Goal: Task Accomplishment & Management: Use online tool/utility

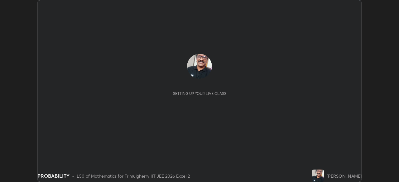
scroll to position [182, 398]
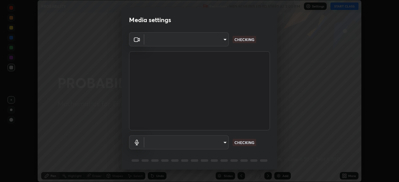
click at [245, 143] on p "CHECKING" at bounding box center [244, 143] width 20 height 6
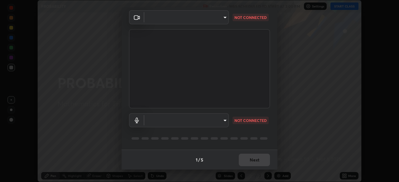
type input "fc4d4439d1e3cd5bf723ac255ffd14dacaf4da6be6177ce78d3c554f4da9d8ff"
type input "communications"
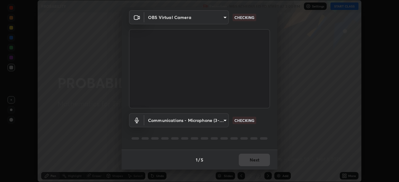
click at [253, 159] on div "1 / 5 Next" at bounding box center [199, 160] width 156 height 20
click at [251, 160] on div "1 / 5 Next" at bounding box center [199, 160] width 156 height 20
click at [249, 159] on div "1 / 5 Next" at bounding box center [199, 160] width 156 height 20
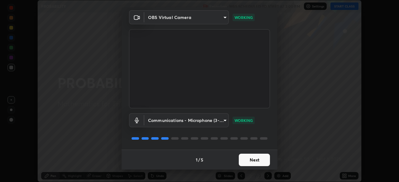
click at [253, 160] on button "Next" at bounding box center [254, 160] width 31 height 12
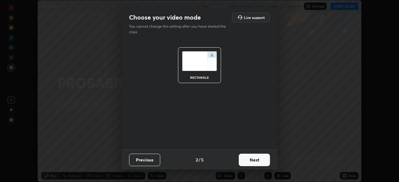
click at [254, 159] on button "Next" at bounding box center [254, 160] width 31 height 12
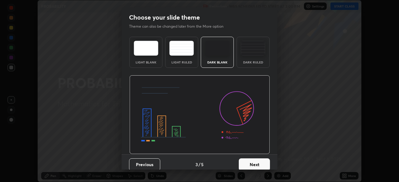
click at [253, 163] on button "Next" at bounding box center [254, 165] width 31 height 12
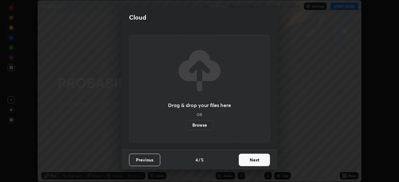
click at [257, 159] on button "Next" at bounding box center [254, 160] width 31 height 12
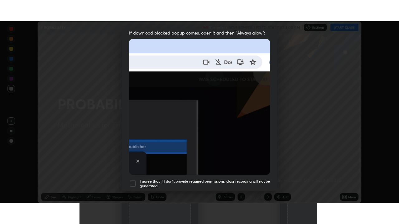
scroll to position [149, 0]
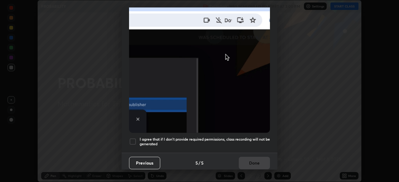
click at [132, 138] on div at bounding box center [132, 141] width 7 height 7
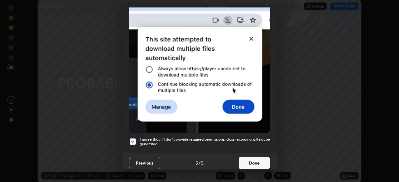
click at [251, 159] on button "Done" at bounding box center [254, 163] width 31 height 12
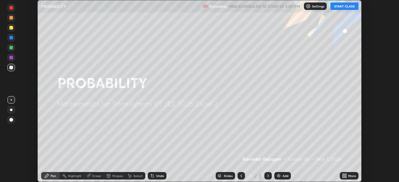
click at [346, 7] on button "START CLASS" at bounding box center [344, 5] width 28 height 7
click at [285, 176] on div "Add" at bounding box center [285, 175] width 6 height 3
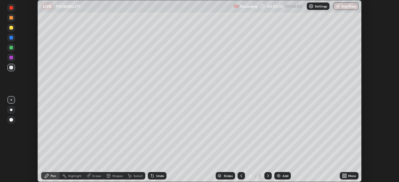
click at [347, 176] on div "More" at bounding box center [348, 175] width 19 height 7
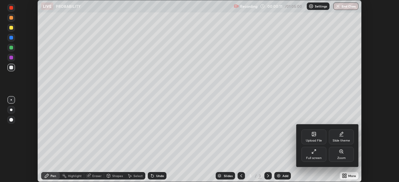
click at [312, 153] on icon at bounding box center [313, 153] width 2 height 2
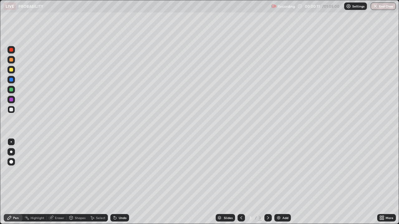
scroll to position [224, 399]
click at [121, 182] on div "Undo" at bounding box center [123, 217] width 8 height 3
click at [120, 182] on div "Undo" at bounding box center [123, 217] width 8 height 3
click at [122, 182] on div "Undo" at bounding box center [123, 217] width 8 height 3
click at [123, 182] on div "Undo" at bounding box center [119, 217] width 19 height 7
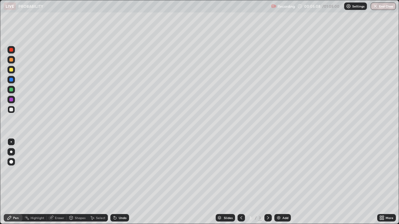
click at [120, 182] on div "Undo" at bounding box center [123, 217] width 8 height 3
click at [283, 182] on div "Add" at bounding box center [285, 217] width 6 height 3
click at [240, 182] on icon at bounding box center [241, 218] width 5 height 5
click at [277, 182] on img at bounding box center [278, 218] width 5 height 5
click at [58, 182] on div "Eraser" at bounding box center [59, 217] width 9 height 3
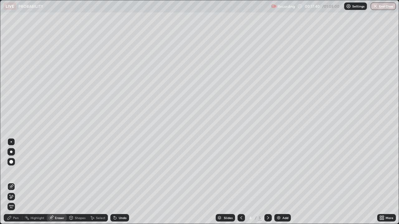
click at [16, 182] on div "Pen" at bounding box center [16, 217] width 6 height 3
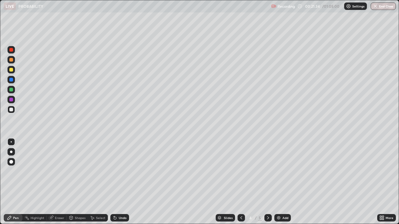
click at [12, 100] on div at bounding box center [11, 100] width 4 height 4
click at [12, 112] on div at bounding box center [10, 109] width 7 height 7
click at [119, 182] on div "Undo" at bounding box center [123, 217] width 8 height 3
click at [117, 182] on div "Undo" at bounding box center [119, 217] width 19 height 7
click at [116, 182] on div "Undo" at bounding box center [119, 217] width 19 height 7
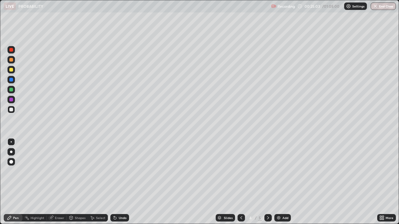
click at [280, 182] on div "Add" at bounding box center [282, 217] width 17 height 7
click at [239, 182] on icon at bounding box center [241, 218] width 5 height 5
click at [281, 182] on div "Add" at bounding box center [282, 217] width 17 height 7
click at [121, 182] on div "Undo" at bounding box center [123, 217] width 8 height 3
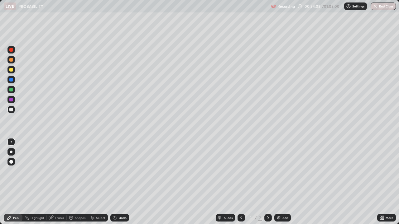
click at [280, 182] on div "Add" at bounding box center [282, 217] width 17 height 7
click at [62, 182] on div "Eraser" at bounding box center [59, 217] width 9 height 3
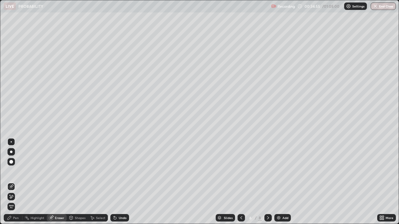
click at [33, 182] on div "Highlight" at bounding box center [38, 217] width 14 height 3
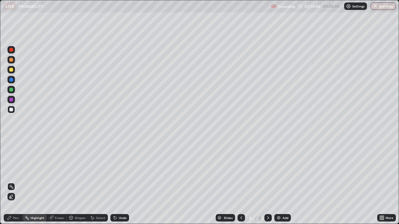
click at [16, 182] on div "Pen" at bounding box center [16, 217] width 6 height 3
click at [14, 182] on div "Pen" at bounding box center [16, 217] width 6 height 3
click at [57, 182] on div "Eraser" at bounding box center [59, 217] width 9 height 3
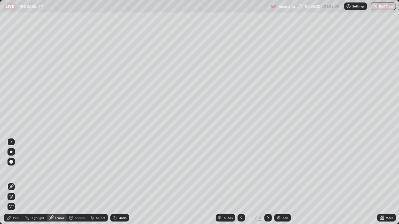
click at [15, 182] on div "Pen" at bounding box center [16, 217] width 6 height 3
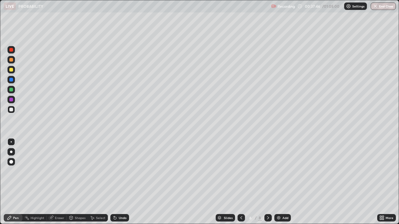
click at [13, 103] on div at bounding box center [10, 99] width 7 height 7
click at [11, 110] on div at bounding box center [11, 110] width 4 height 4
click at [280, 182] on img at bounding box center [278, 218] width 5 height 5
click at [240, 182] on icon at bounding box center [241, 218] width 5 height 5
click at [279, 182] on img at bounding box center [278, 218] width 5 height 5
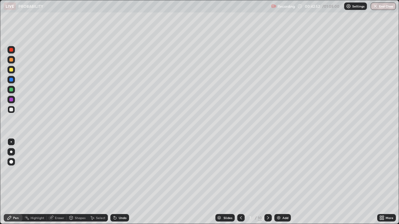
click at [240, 182] on icon at bounding box center [240, 218] width 5 height 5
click at [267, 182] on icon at bounding box center [267, 218] width 5 height 5
click at [121, 182] on div "Undo" at bounding box center [123, 217] width 8 height 3
click at [119, 182] on div "Undo" at bounding box center [123, 217] width 8 height 3
click at [122, 182] on div "Undo" at bounding box center [119, 217] width 19 height 7
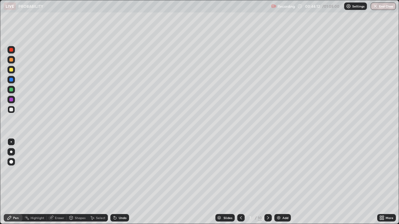
click at [121, 182] on div "Undo" at bounding box center [123, 217] width 8 height 3
click at [60, 182] on div "Eraser" at bounding box center [59, 217] width 9 height 3
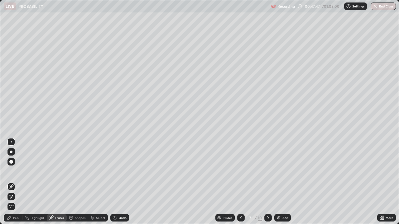
click at [116, 182] on div "Undo" at bounding box center [119, 217] width 19 height 7
click at [120, 182] on div "Undo" at bounding box center [119, 217] width 19 height 7
click at [123, 182] on div "Undo" at bounding box center [123, 217] width 8 height 3
click at [124, 182] on div "Undo" at bounding box center [119, 217] width 19 height 7
click at [19, 182] on div "Pen" at bounding box center [13, 217] width 19 height 7
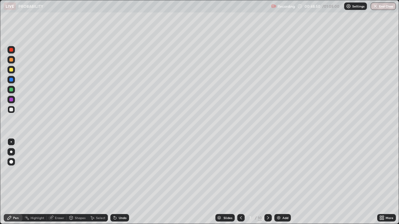
click at [61, 182] on div "Eraser" at bounding box center [59, 217] width 9 height 3
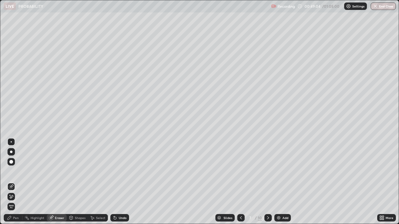
click at [20, 182] on div "Pen" at bounding box center [13, 217] width 19 height 7
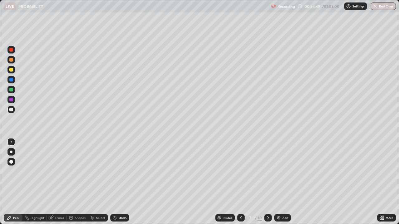
click at [123, 182] on div "Undo" at bounding box center [119, 217] width 19 height 7
click at [59, 182] on div "Eraser" at bounding box center [59, 217] width 9 height 3
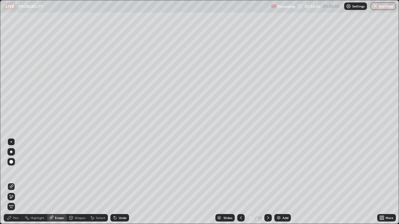
click at [14, 182] on div "Pen" at bounding box center [16, 217] width 6 height 3
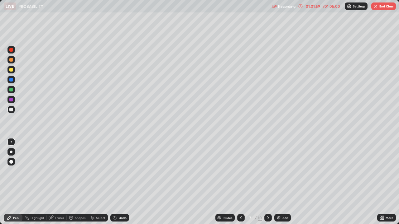
click at [283, 182] on div "Add" at bounding box center [285, 217] width 6 height 3
click at [383, 6] on button "End Class" at bounding box center [383, 5] width 25 height 7
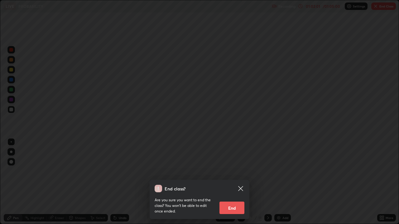
click at [234, 182] on button "End" at bounding box center [231, 208] width 25 height 12
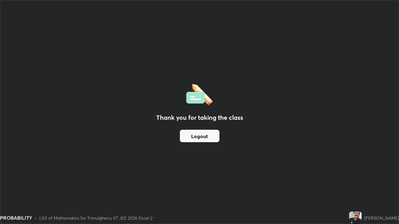
click at [216, 135] on button "Logout" at bounding box center [200, 136] width 40 height 12
click at [214, 135] on button "Logout" at bounding box center [200, 136] width 40 height 12
